Goal: Navigation & Orientation: Understand site structure

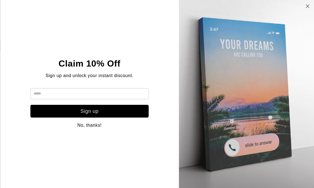
click at [305, 8] on icon at bounding box center [307, 6] width 5 height 4
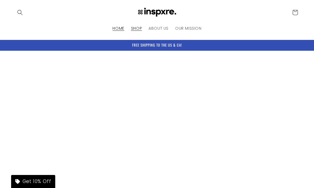
click at [136, 26] on span "SHOP" at bounding box center [136, 28] width 11 height 5
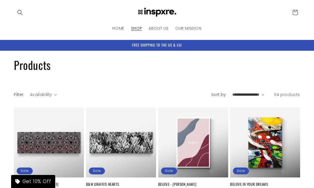
click at [162, 26] on span "ABOUT US" at bounding box center [158, 28] width 20 height 5
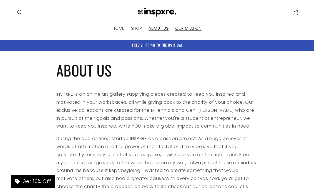
click at [189, 29] on span "OUR MISSION" at bounding box center [188, 28] width 26 height 5
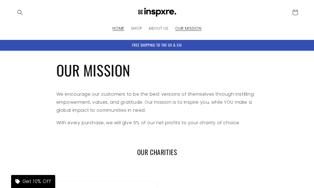
click at [121, 27] on span "HOME" at bounding box center [118, 28] width 12 height 5
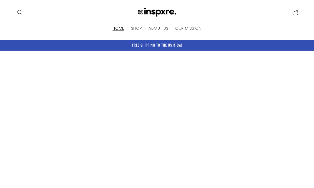
click at [160, 28] on span "ABOUT US" at bounding box center [158, 28] width 20 height 5
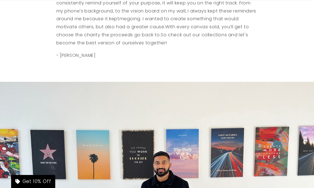
scroll to position [153, 0]
